Goal: Task Accomplishment & Management: Use online tool/utility

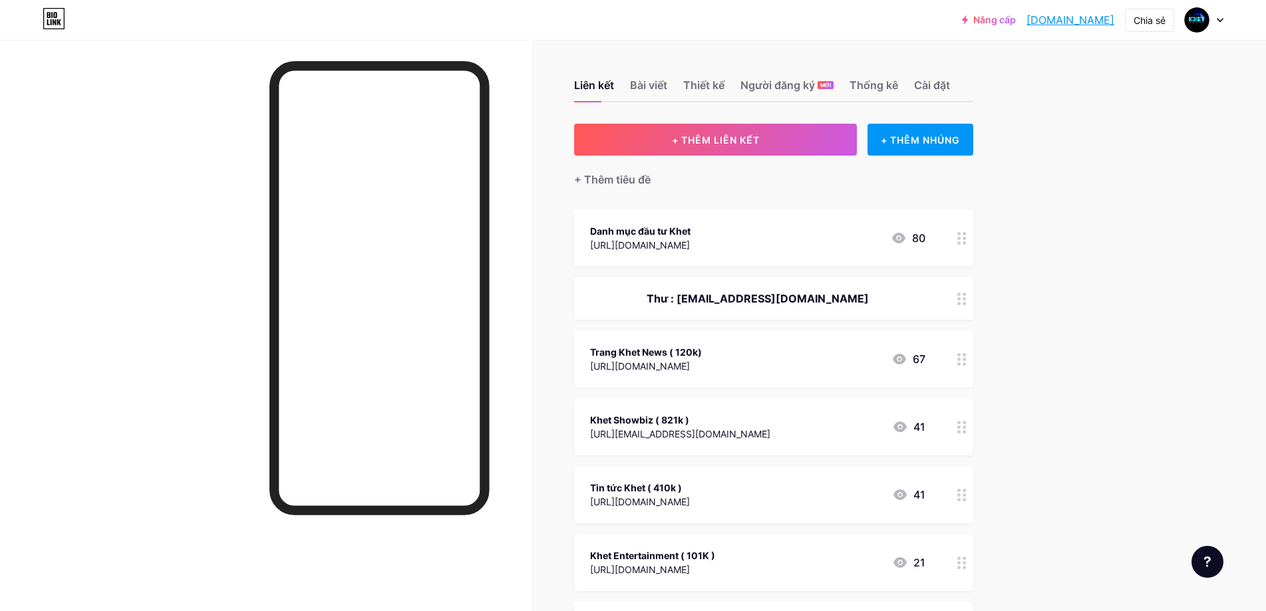
click at [1223, 17] on div at bounding box center [1204, 20] width 39 height 24
click at [1119, 123] on div "Chuyển đổi tài khoản Khet Entertainment [DOMAIN_NAME]/khetentertainment + Thêm …" at bounding box center [1140, 85] width 165 height 96
click at [1123, 120] on font "+ Thêm trang mới" at bounding box center [1107, 114] width 80 height 11
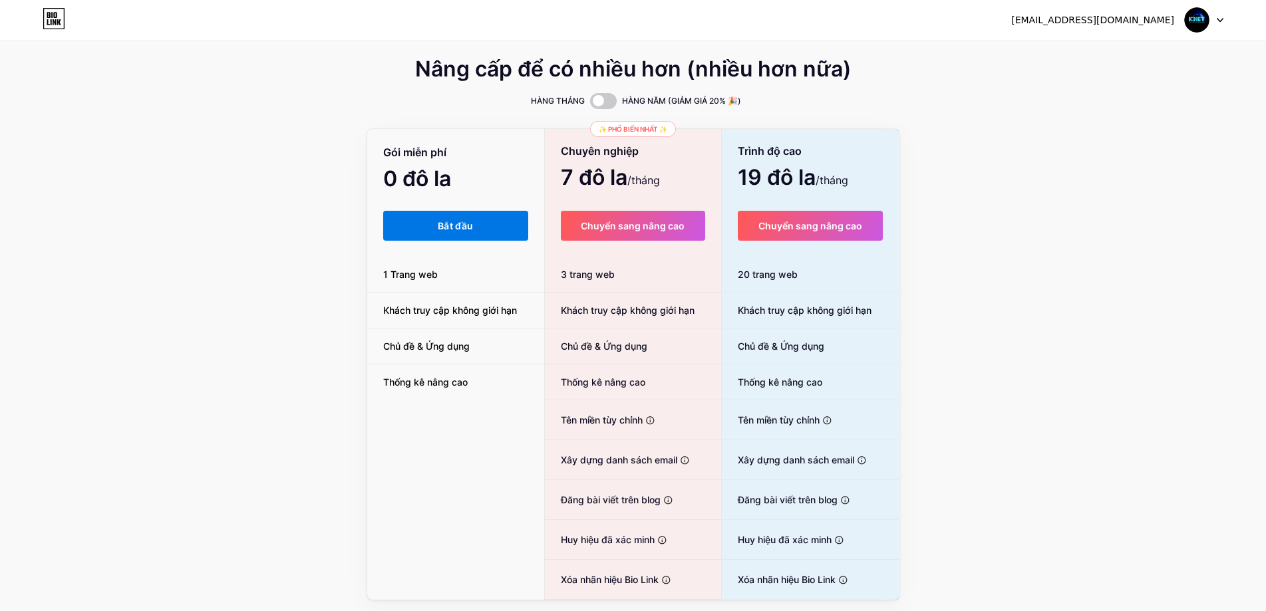
click at [448, 212] on button "Bắt đầu" at bounding box center [456, 226] width 146 height 30
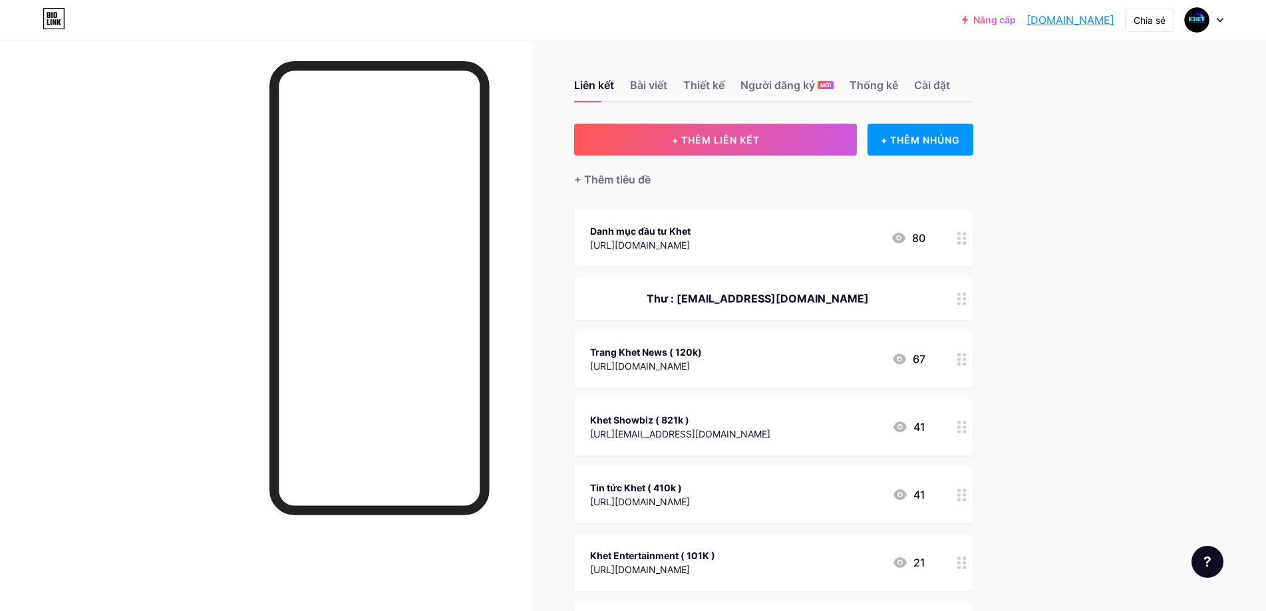
click at [1219, 18] on icon at bounding box center [1220, 20] width 7 height 5
click at [1101, 114] on font "+ Thêm trang mới" at bounding box center [1107, 114] width 80 height 11
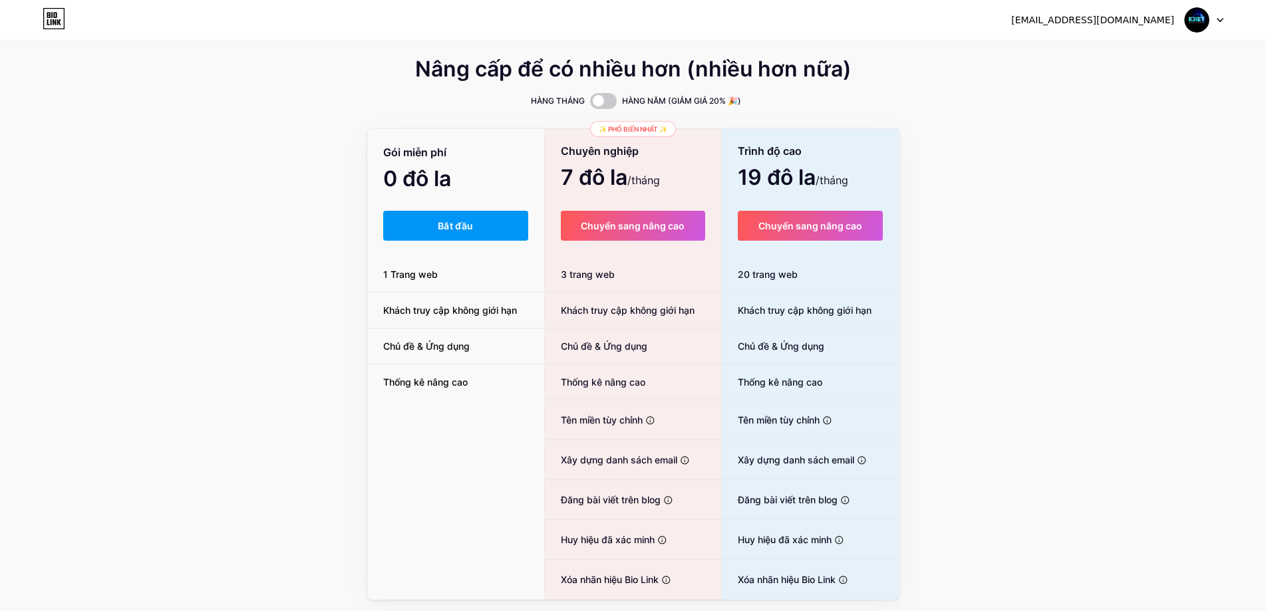
click at [1223, 22] on div "[EMAIL_ADDRESS][DOMAIN_NAME] Bảng điều khiển Đăng xuất" at bounding box center [633, 20] width 1266 height 24
click at [1214, 23] on div at bounding box center [1204, 20] width 39 height 24
